Goal: Task Accomplishment & Management: Manage account settings

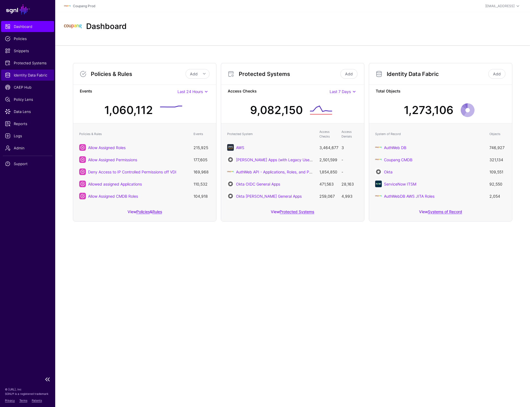
click at [26, 72] on span "Identity Data Fabric" at bounding box center [27, 75] width 45 height 6
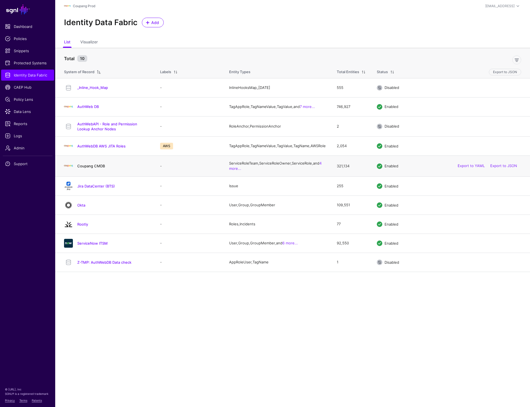
click at [87, 168] on link "Coupang CMDB" at bounding box center [91, 166] width 28 height 4
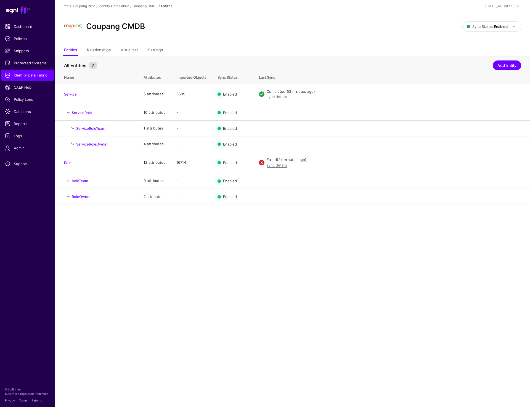
click at [268, 226] on main "SGNL Dashboard Policies Snippets Protected Systems Identity Data Fabric CAEP Hu…" at bounding box center [265, 203] width 530 height 407
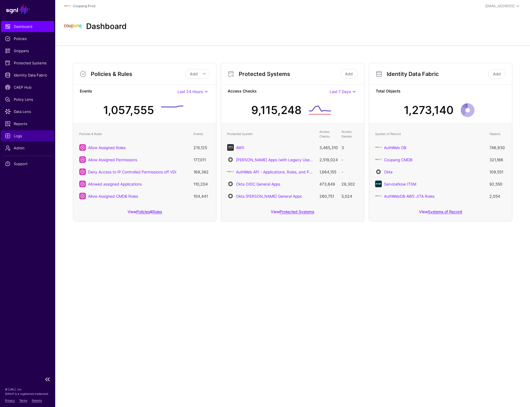
click at [16, 131] on link "Logs" at bounding box center [27, 135] width 53 height 11
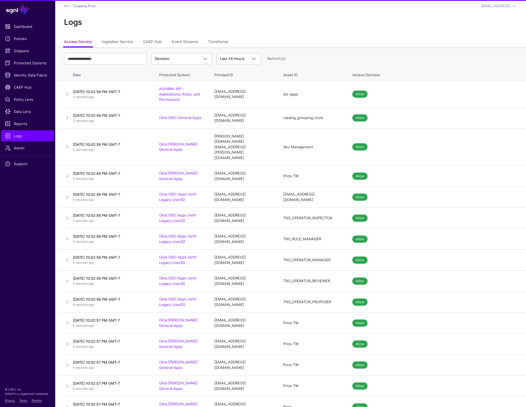
click at [25, 72] on link "Identity Data Fabric" at bounding box center [27, 75] width 53 height 11
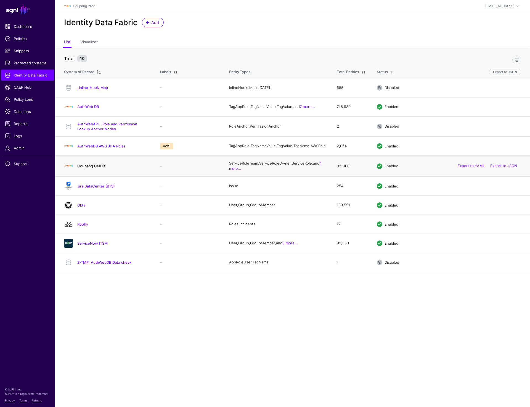
click at [87, 168] on link "Coupang CMDB" at bounding box center [91, 166] width 28 height 4
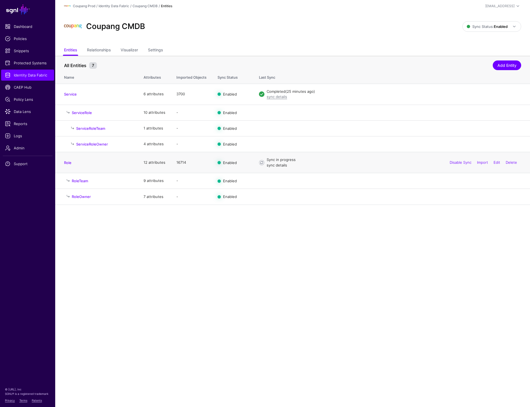
click at [282, 165] on link "sync details" at bounding box center [277, 165] width 20 height 4
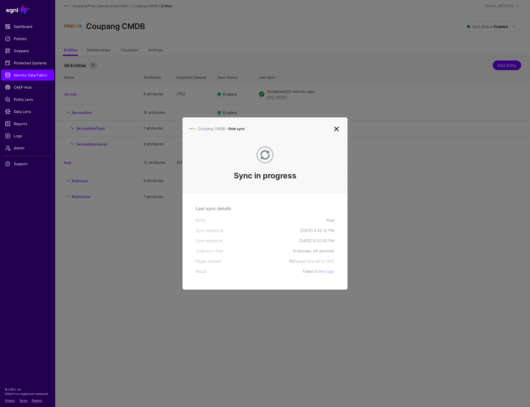
click at [335, 130] on link at bounding box center [336, 129] width 9 height 9
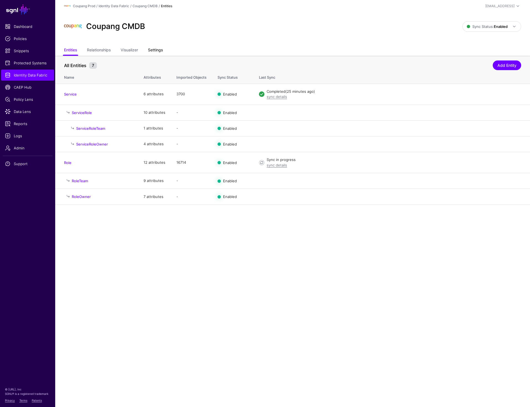
click at [159, 49] on link "Settings" at bounding box center [155, 50] width 15 height 10
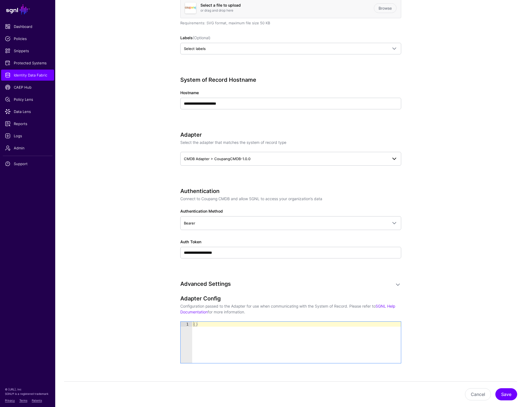
scroll to position [193, 0]
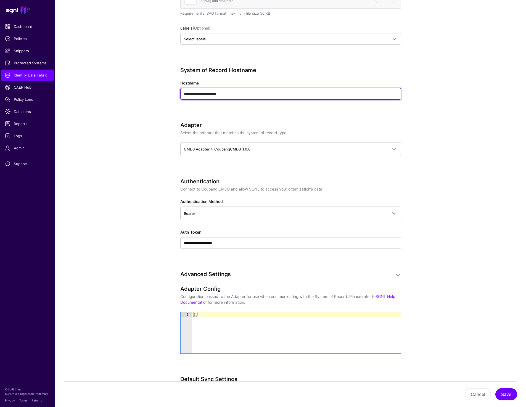
click at [244, 95] on input "**********" at bounding box center [290, 94] width 221 height 12
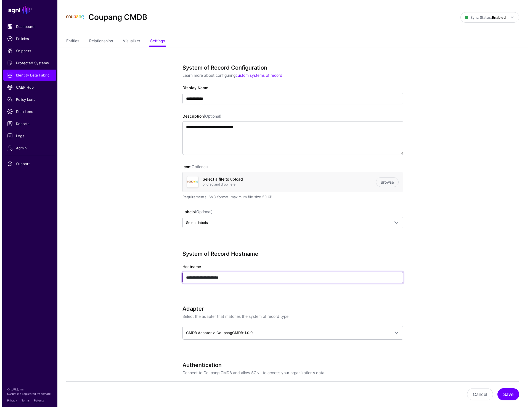
scroll to position [0, 0]
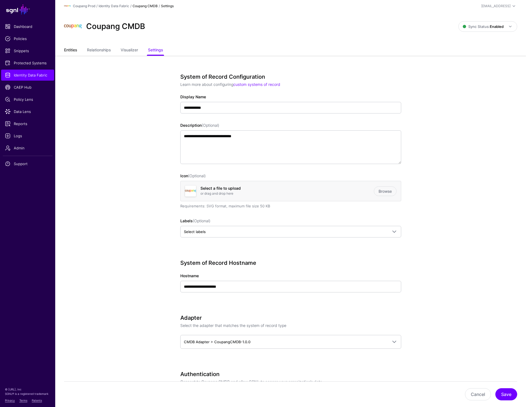
click at [72, 47] on link "Entities" at bounding box center [70, 50] width 13 height 10
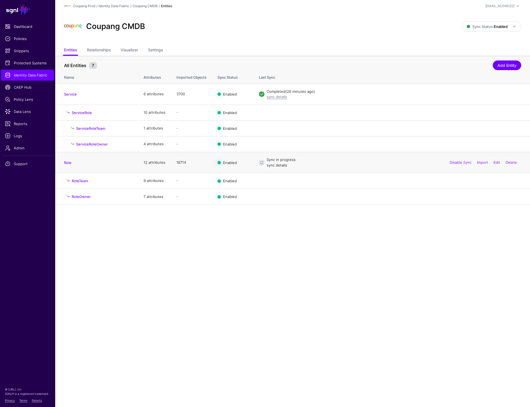
click at [280, 166] on link "sync details" at bounding box center [277, 165] width 20 height 4
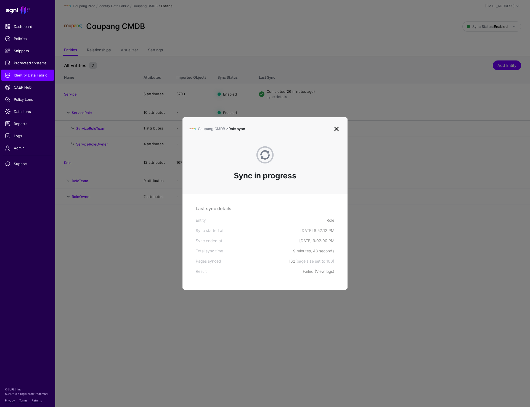
click at [322, 271] on link "View logs" at bounding box center [324, 271] width 17 height 5
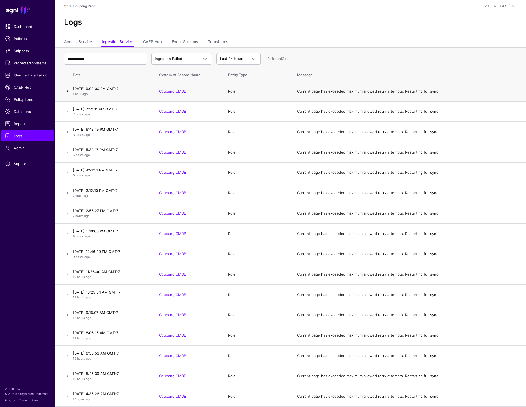
click at [69, 89] on link at bounding box center [67, 91] width 7 height 7
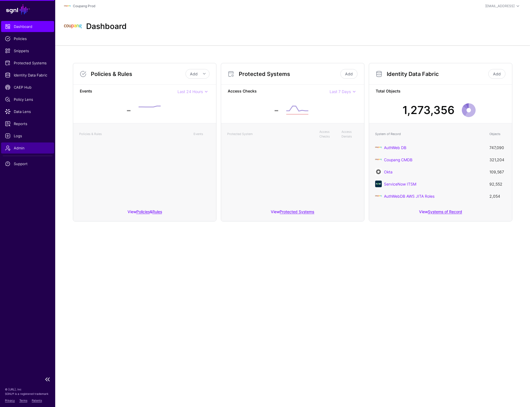
click at [8, 146] on span "Admin" at bounding box center [27, 148] width 45 height 6
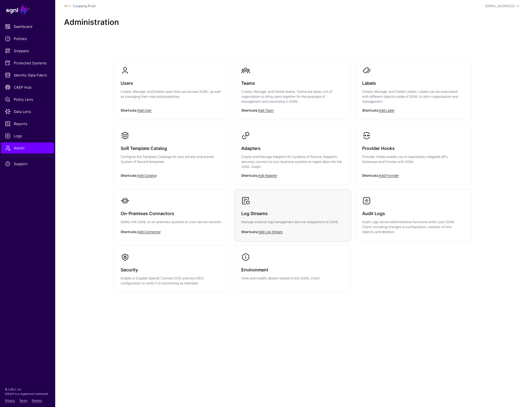
click at [303, 216] on h3 "Log Streams" at bounding box center [292, 214] width 102 height 8
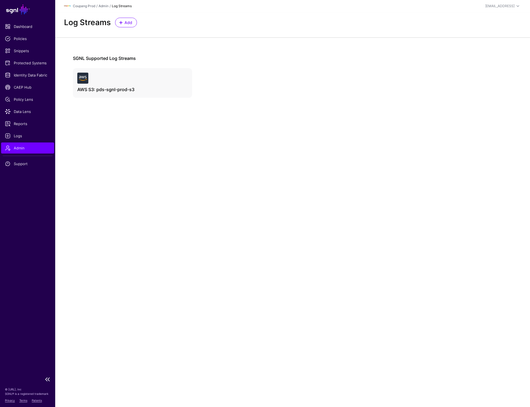
click at [16, 148] on span "Admin" at bounding box center [27, 148] width 45 height 6
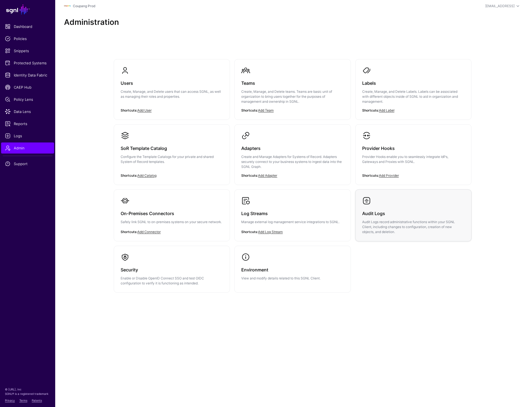
click at [383, 211] on h3 "Audit Logs" at bounding box center [413, 214] width 102 height 8
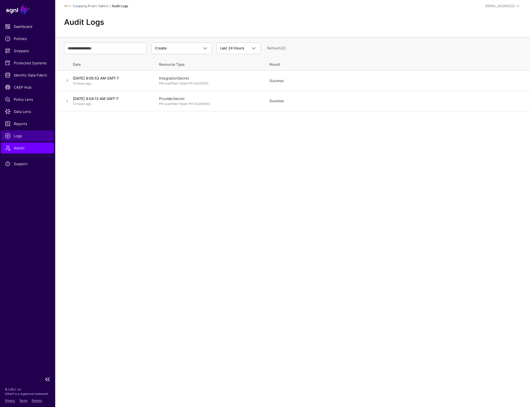
click at [17, 134] on span "Logs" at bounding box center [27, 136] width 45 height 6
click at [181, 44] on link "Create" at bounding box center [181, 49] width 61 height 12
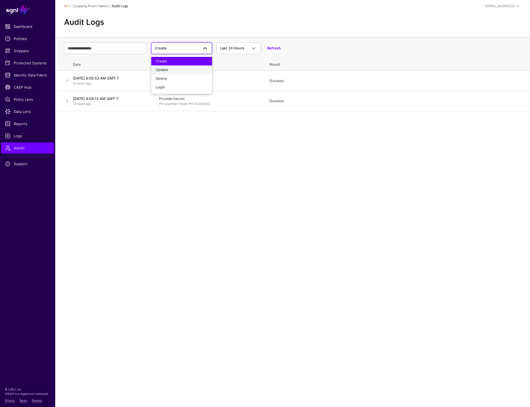
click at [176, 69] on div "Update" at bounding box center [182, 70] width 52 height 6
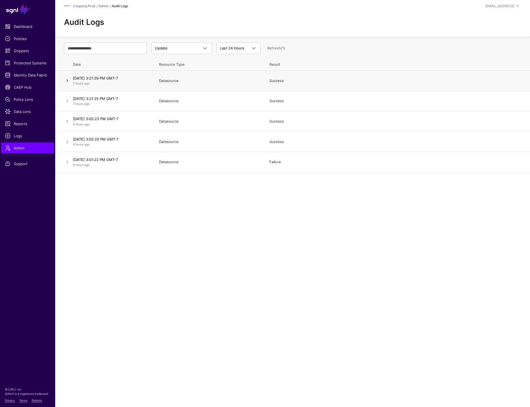
click at [66, 81] on link at bounding box center [67, 80] width 7 height 7
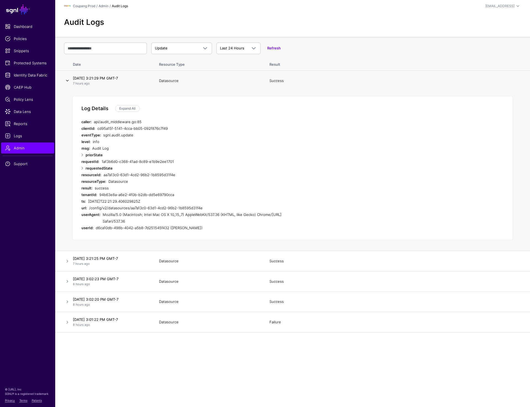
click at [66, 81] on link at bounding box center [67, 80] width 7 height 7
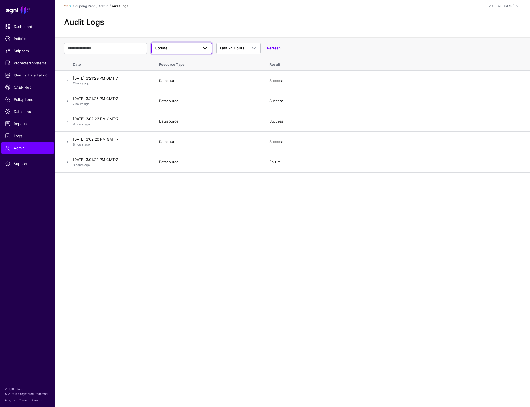
click at [178, 47] on span "Update" at bounding box center [177, 49] width 44 height 6
click at [166, 77] on span "Delete" at bounding box center [161, 78] width 11 height 4
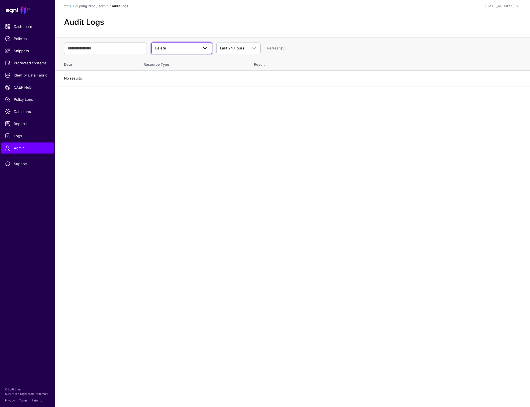
click at [175, 49] on span "Delete" at bounding box center [177, 49] width 44 height 6
click at [175, 83] on button "Delete" at bounding box center [181, 78] width 61 height 9
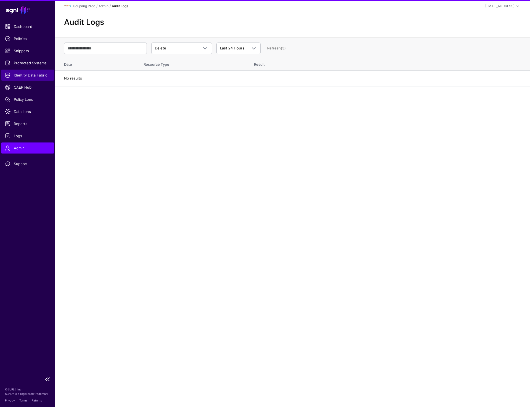
click at [30, 75] on span "Identity Data Fabric" at bounding box center [27, 75] width 45 height 6
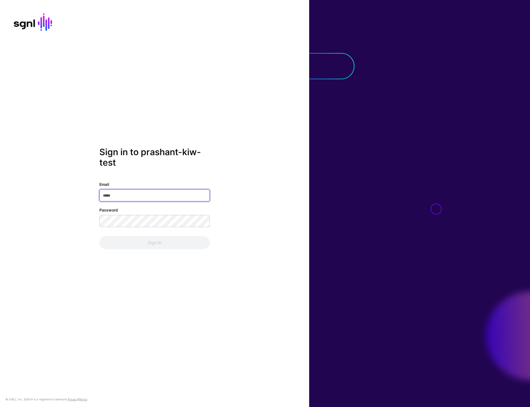
type input "**********"
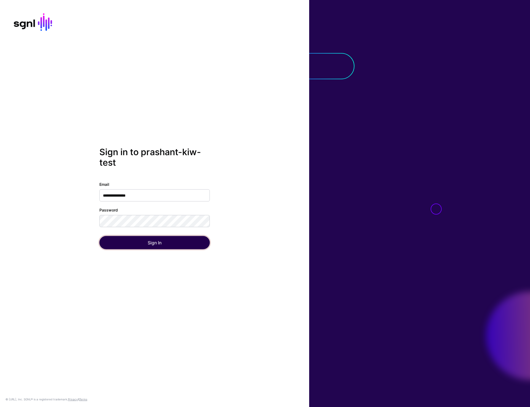
click at [145, 237] on button "Sign In" at bounding box center [154, 242] width 110 height 13
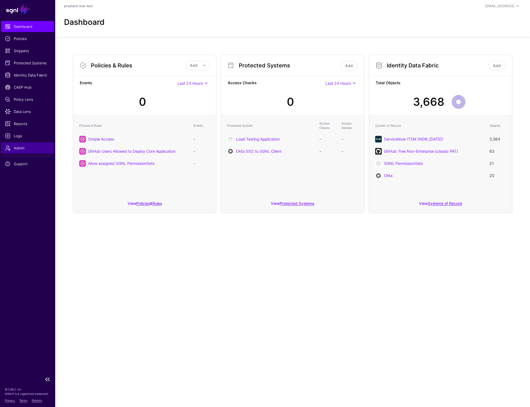
click at [23, 147] on span "Admin" at bounding box center [27, 148] width 45 height 6
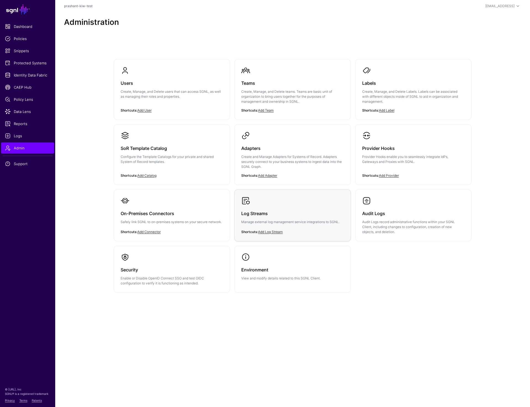
click at [311, 219] on div "Log Streams Manage external log management service integrations to SGNL." at bounding box center [292, 219] width 102 height 28
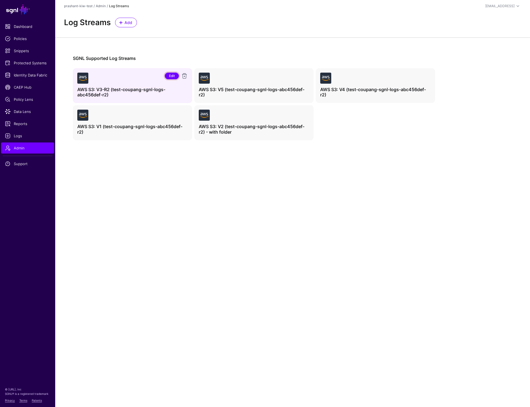
click at [172, 77] on link "Edit" at bounding box center [172, 76] width 14 height 7
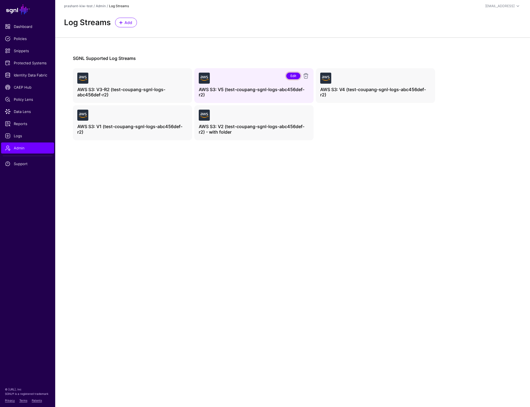
click at [294, 76] on link "Edit" at bounding box center [293, 76] width 14 height 7
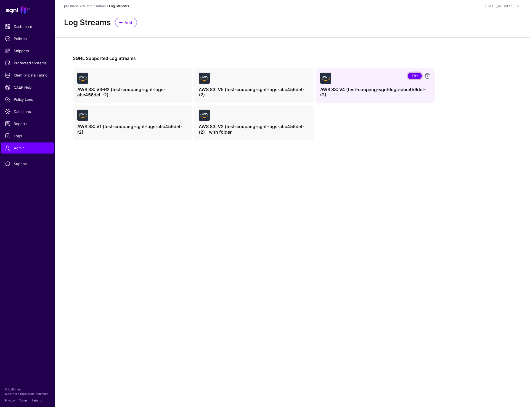
click at [417, 76] on link "Edit" at bounding box center [415, 76] width 14 height 7
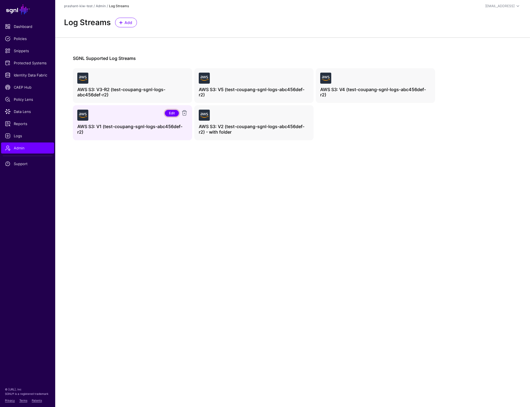
click at [172, 111] on link "Edit" at bounding box center [172, 113] width 14 height 7
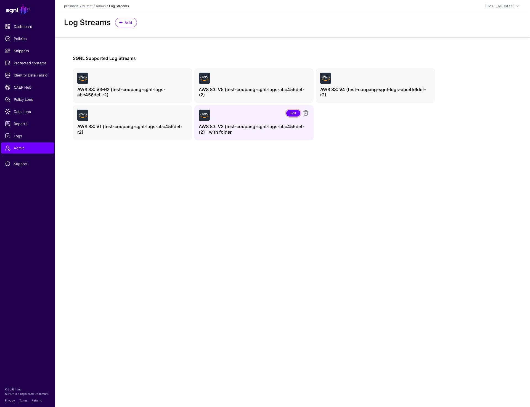
click at [296, 113] on link "Edit" at bounding box center [293, 113] width 14 height 7
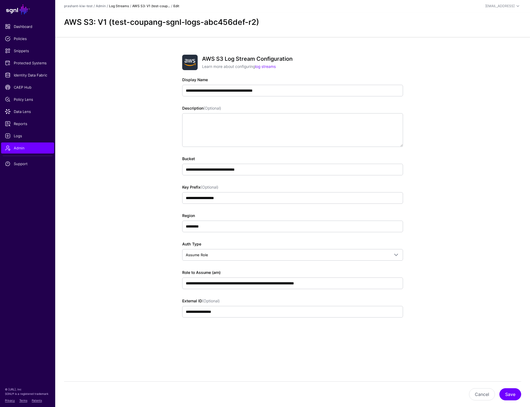
click at [121, 6] on link "Log Streams" at bounding box center [119, 6] width 20 height 4
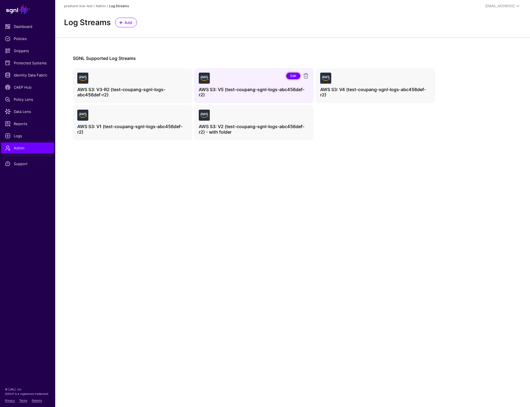
click at [292, 76] on link "Edit" at bounding box center [293, 76] width 14 height 7
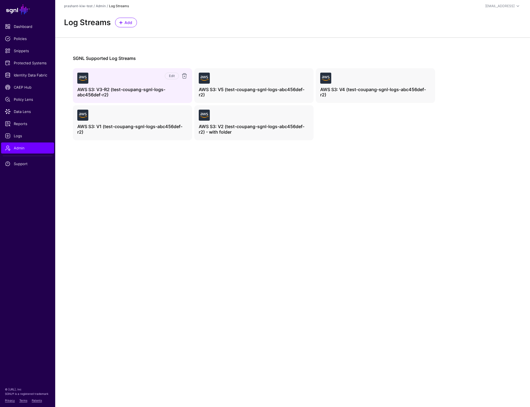
click at [186, 72] on div "Edit AWS S3: V3-R2 (test-coupang-sgnl-logs-abc456def-r2)" at bounding box center [132, 85] width 119 height 35
click at [186, 74] on link at bounding box center [184, 76] width 7 height 7
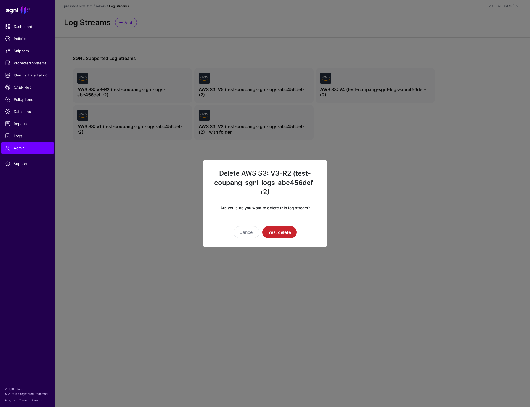
click at [152, 98] on ngb-modal-window "Delete AWS S3: V3-R2 (test-coupang-sgnl-logs-abc456def-r2) Are you sure you wan…" at bounding box center [265, 203] width 530 height 407
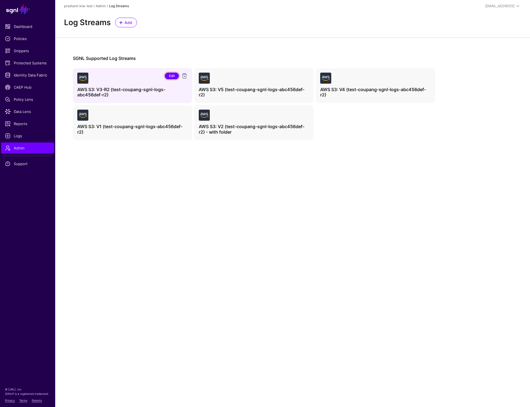
click at [173, 73] on link "Edit" at bounding box center [172, 76] width 14 height 7
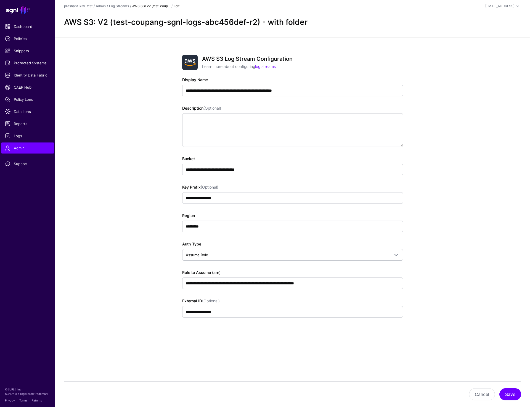
click at [227, 35] on div "AWS S3: V2 (test-coupang-sgnl-logs-abc456def-r2) - with folder" at bounding box center [292, 24] width 475 height 25
click at [123, 5] on link "Log Streams" at bounding box center [119, 6] width 20 height 4
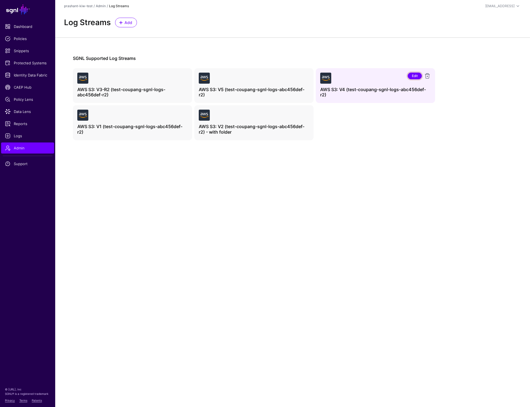
click at [420, 74] on link "Edit" at bounding box center [415, 76] width 14 height 7
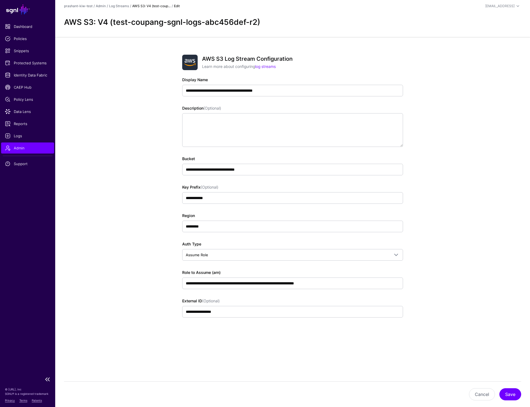
click at [26, 149] on span "Admin" at bounding box center [27, 148] width 45 height 6
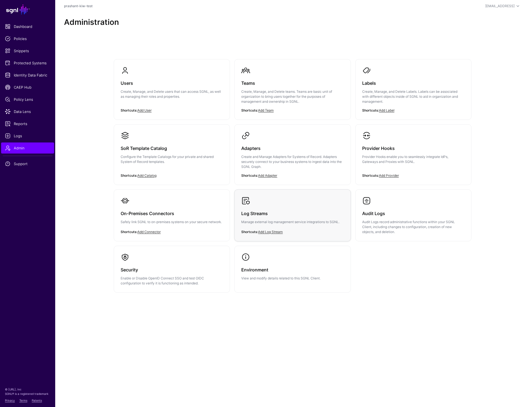
click at [282, 221] on p "Manage external log management service integrations to SGNL." at bounding box center [292, 221] width 102 height 5
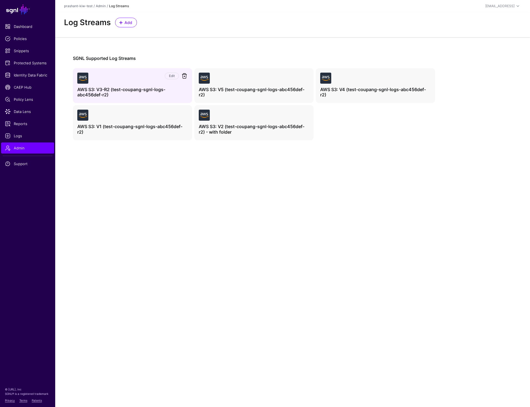
click at [184, 76] on link at bounding box center [184, 76] width 7 height 7
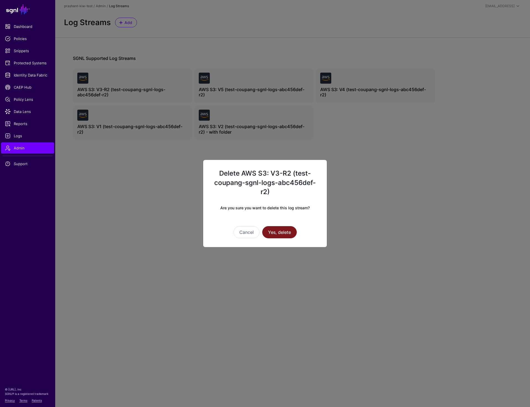
click at [274, 232] on button "Yes, delete" at bounding box center [279, 232] width 35 height 12
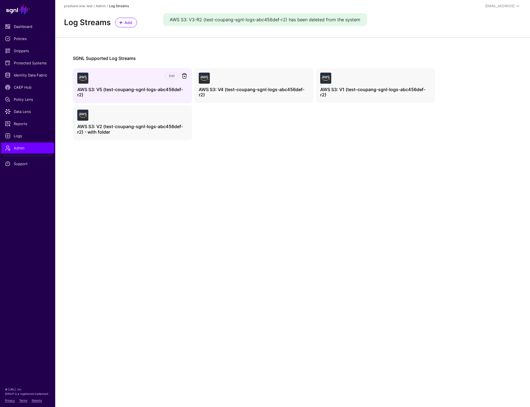
click at [187, 75] on link at bounding box center [184, 76] width 7 height 7
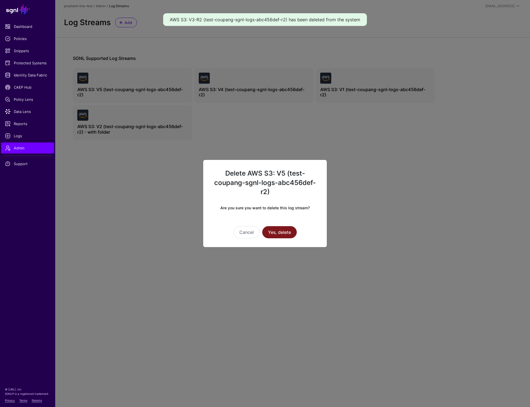
click at [291, 236] on button "Yes, delete" at bounding box center [279, 232] width 35 height 12
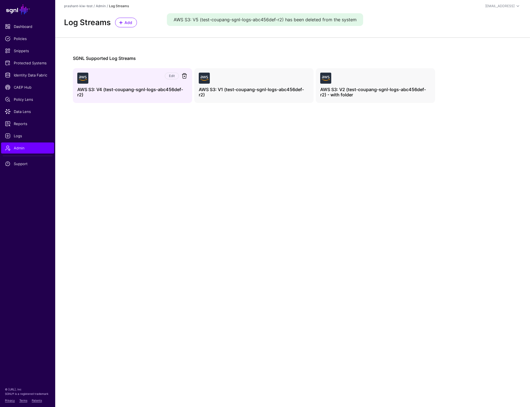
click at [184, 75] on link at bounding box center [184, 76] width 7 height 7
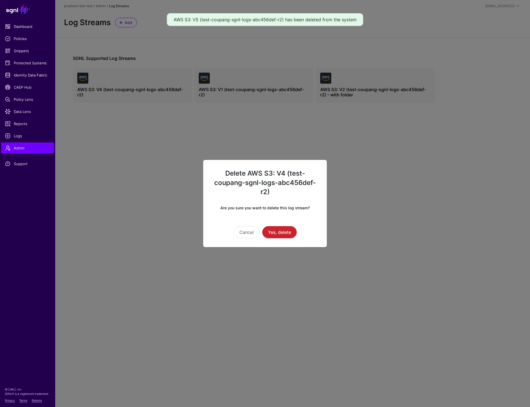
click at [274, 239] on div "Delete AWS S3: V4 (test-coupang-sgnl-logs-abc456def-r2) Are you sure you want t…" at bounding box center [265, 204] width 124 height 88
click at [276, 231] on button "Yes, delete" at bounding box center [279, 232] width 35 height 12
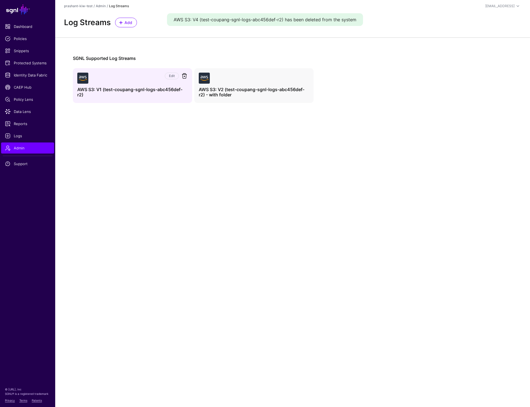
click at [186, 73] on link at bounding box center [184, 76] width 7 height 7
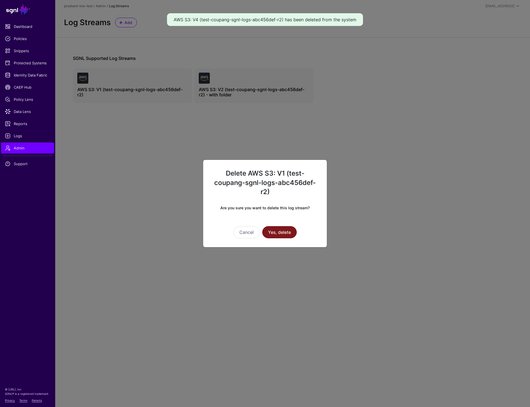
click at [285, 234] on button "Yes, delete" at bounding box center [279, 232] width 35 height 12
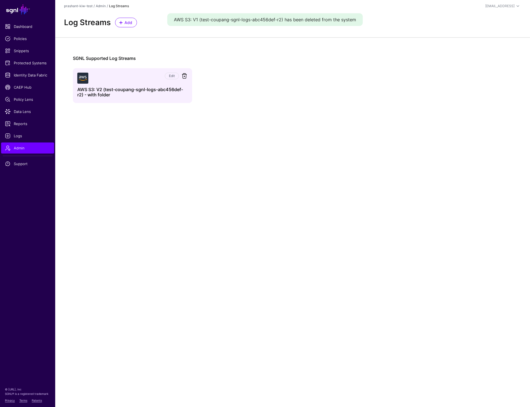
click at [187, 75] on link at bounding box center [184, 76] width 7 height 7
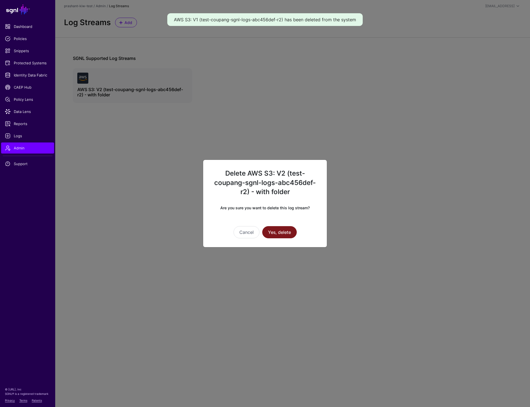
click at [281, 235] on button "Yes, delete" at bounding box center [279, 232] width 35 height 12
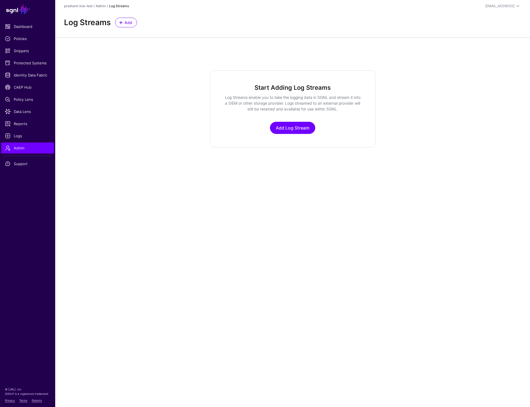
click at [154, 135] on div "Start Adding Log Streams Log Streams enable you to take the logging data in SGN…" at bounding box center [292, 108] width 475 height 77
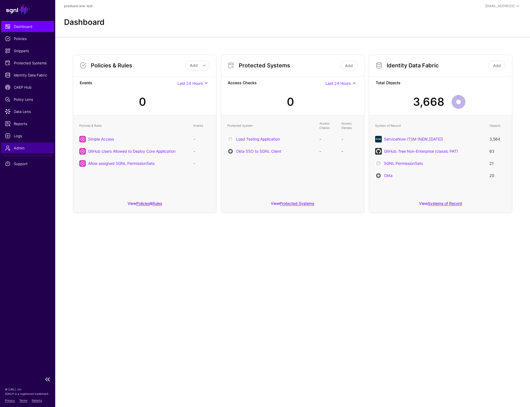
click at [18, 147] on span "Admin" at bounding box center [27, 148] width 45 height 6
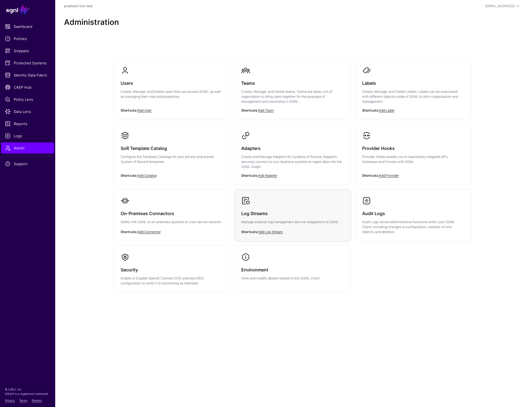
click at [291, 211] on h3 "Log Streams" at bounding box center [292, 214] width 102 height 8
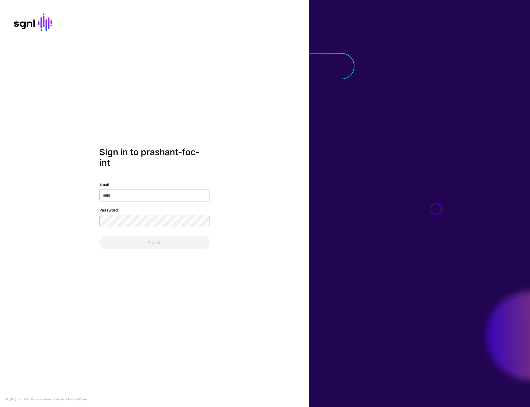
type input "**********"
click at [151, 240] on button "Sign In" at bounding box center [154, 242] width 110 height 13
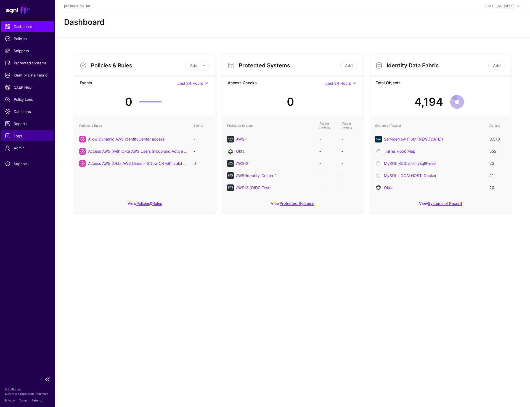
click at [7, 137] on span "Logs" at bounding box center [27, 136] width 45 height 6
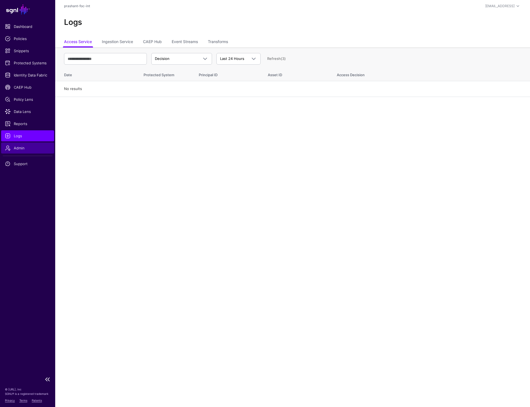
click at [21, 149] on span "Admin" at bounding box center [27, 148] width 45 height 6
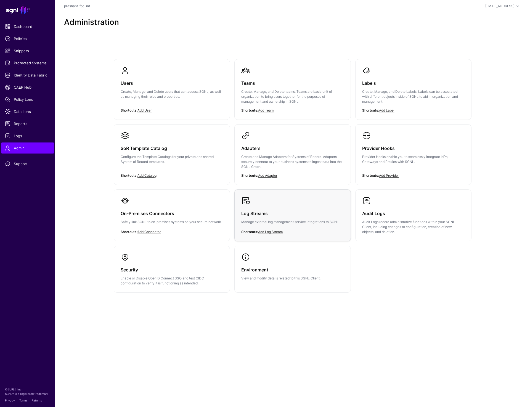
click at [267, 205] on link "Log Streams Manage external log management service integrations to SGNL." at bounding box center [293, 215] width 116 height 50
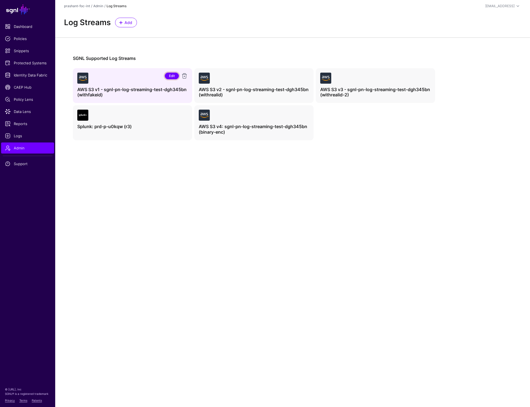
click at [173, 74] on link "Edit" at bounding box center [172, 76] width 14 height 7
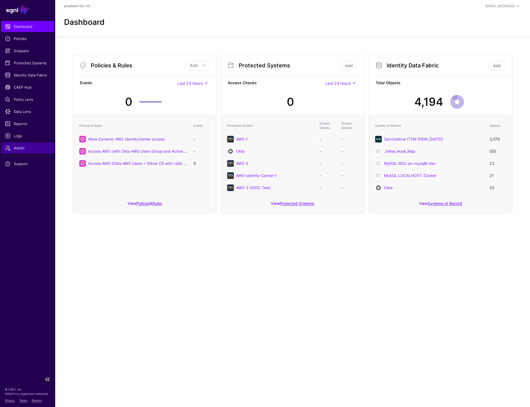
click at [25, 151] on link "Admin" at bounding box center [27, 147] width 53 height 11
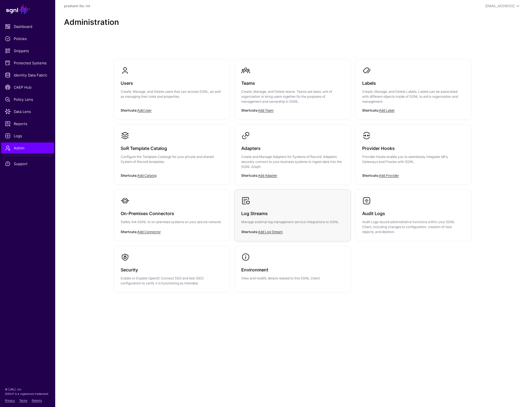
click at [277, 202] on link "Log Streams Manage external log management service integrations to SGNL." at bounding box center [293, 215] width 116 height 50
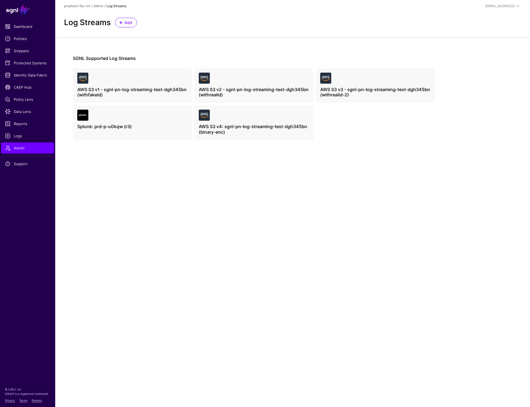
click at [166, 174] on div "SGNL Supported Log Streams Edit AWS S3 v1 - sgnl-pn-log-streaming-test-dgh345bn…" at bounding box center [254, 108] width 398 height 143
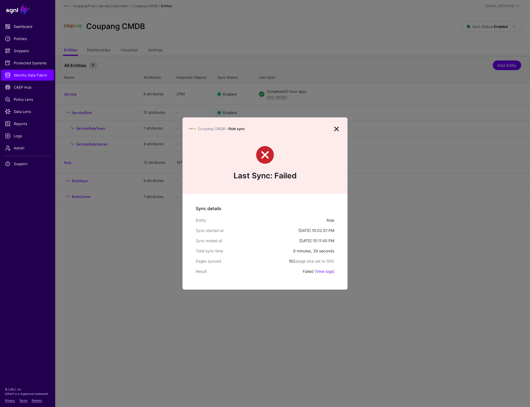
click at [334, 129] on link at bounding box center [336, 129] width 9 height 9
